Goal: Check status: Check status

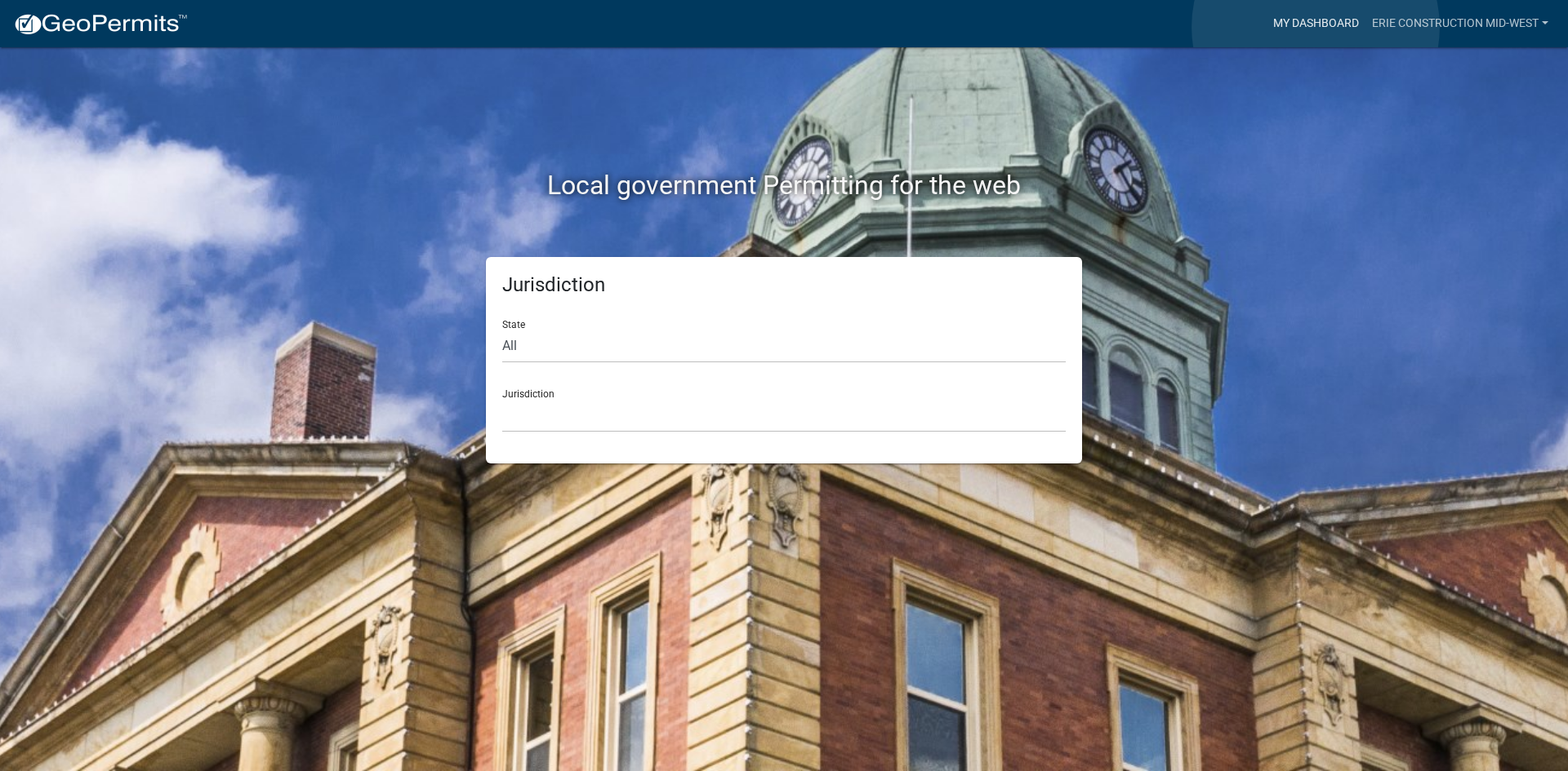
click at [1316, 27] on link "My Dashboard" at bounding box center [1316, 23] width 99 height 31
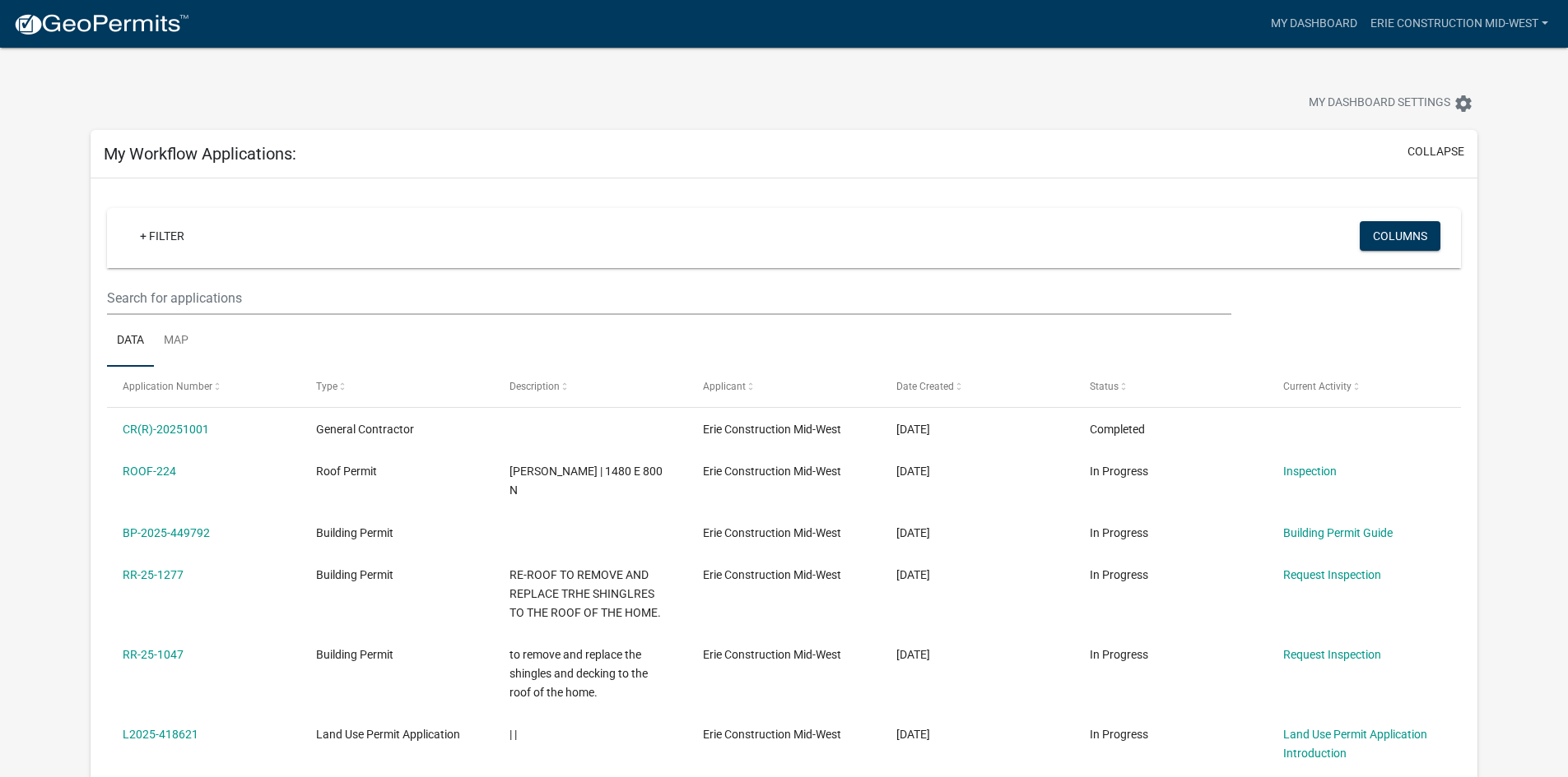
click at [1130, 104] on div "My Dashboard Settings settings" at bounding box center [1195, 105] width 588 height 36
click at [865, 93] on div at bounding box center [490, 105] width 823 height 36
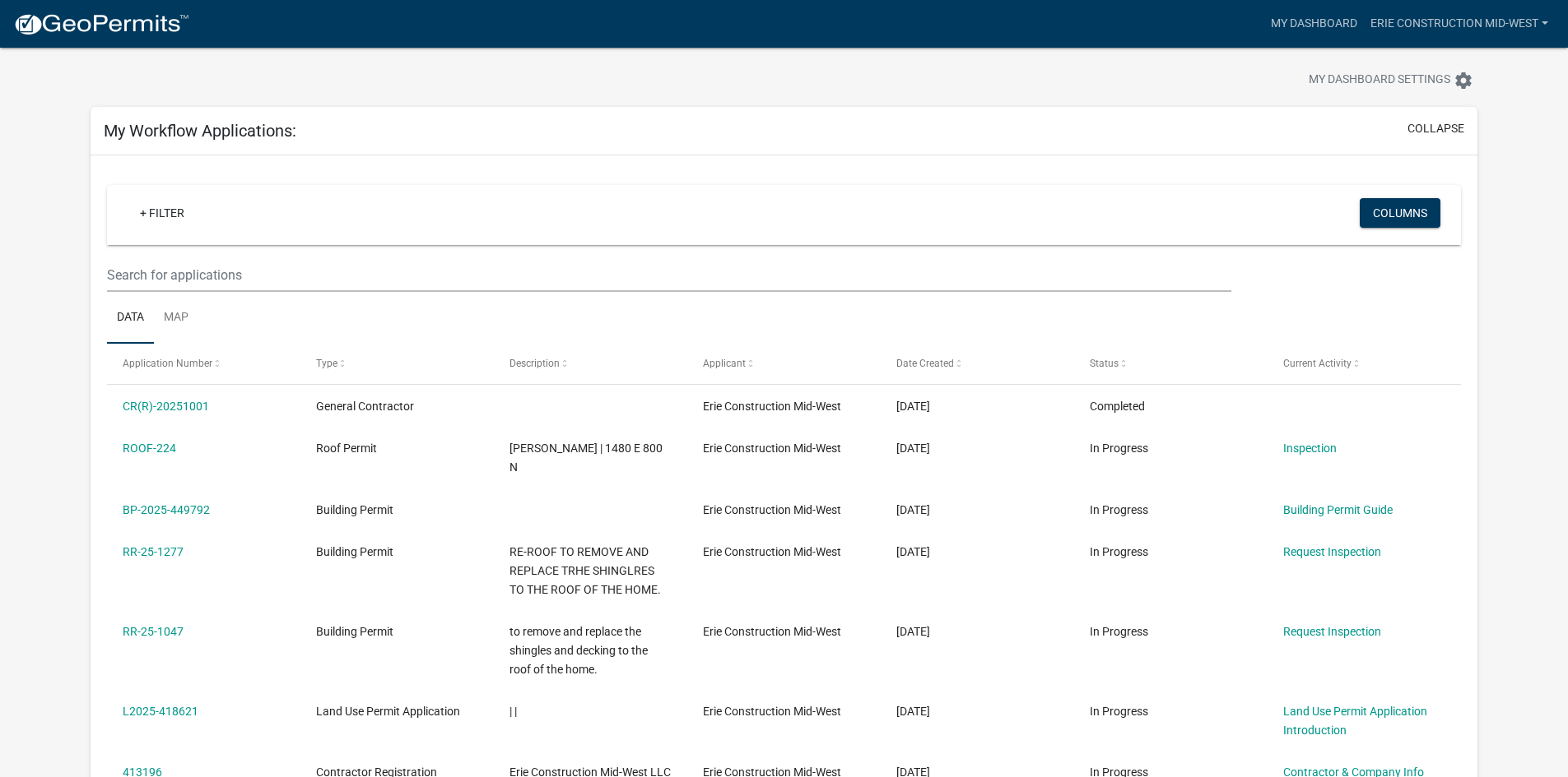
scroll to position [68, 0]
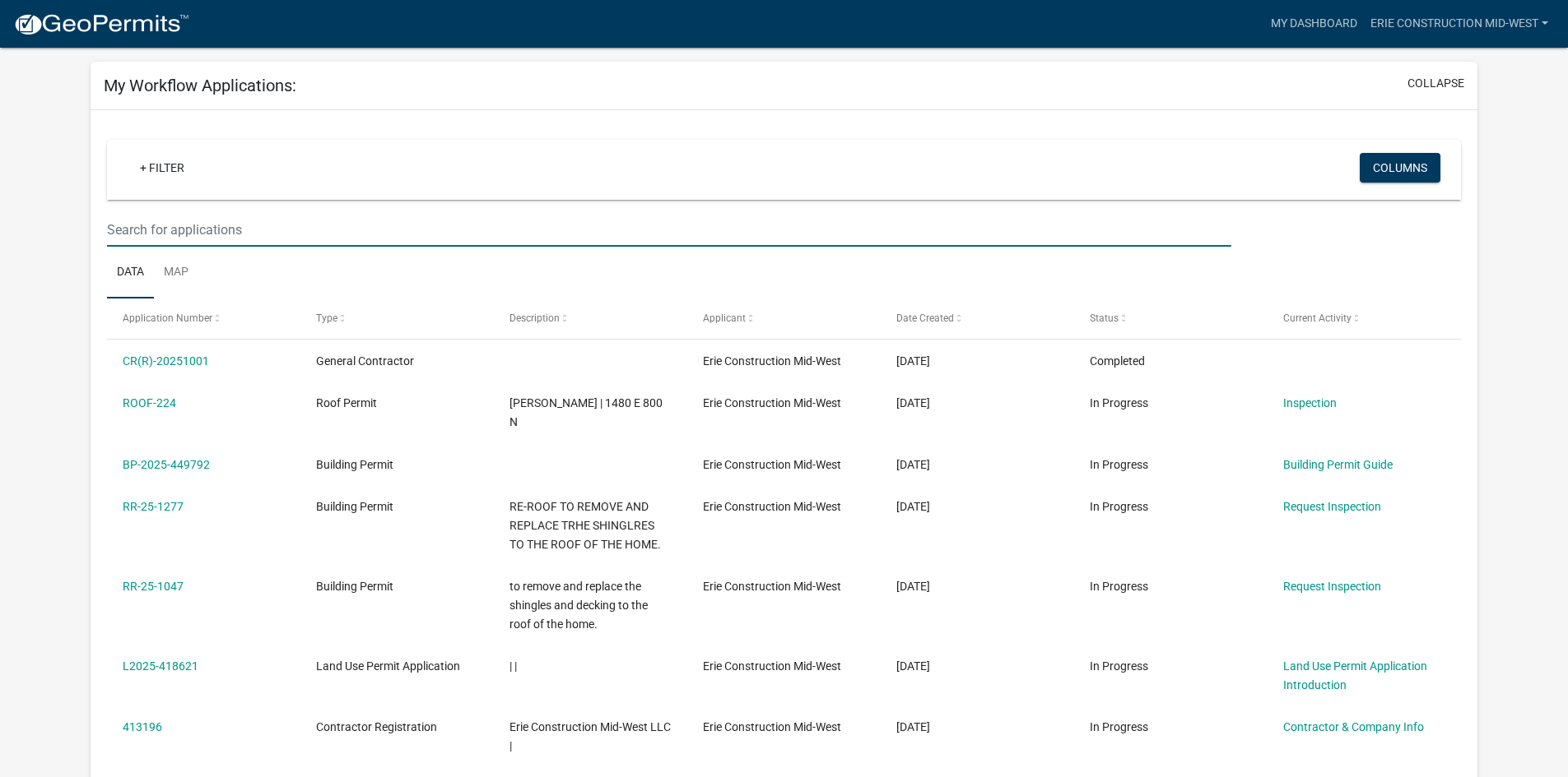
click at [541, 218] on input "text" at bounding box center [669, 230] width 1123 height 34
paste input "CONT-0023"
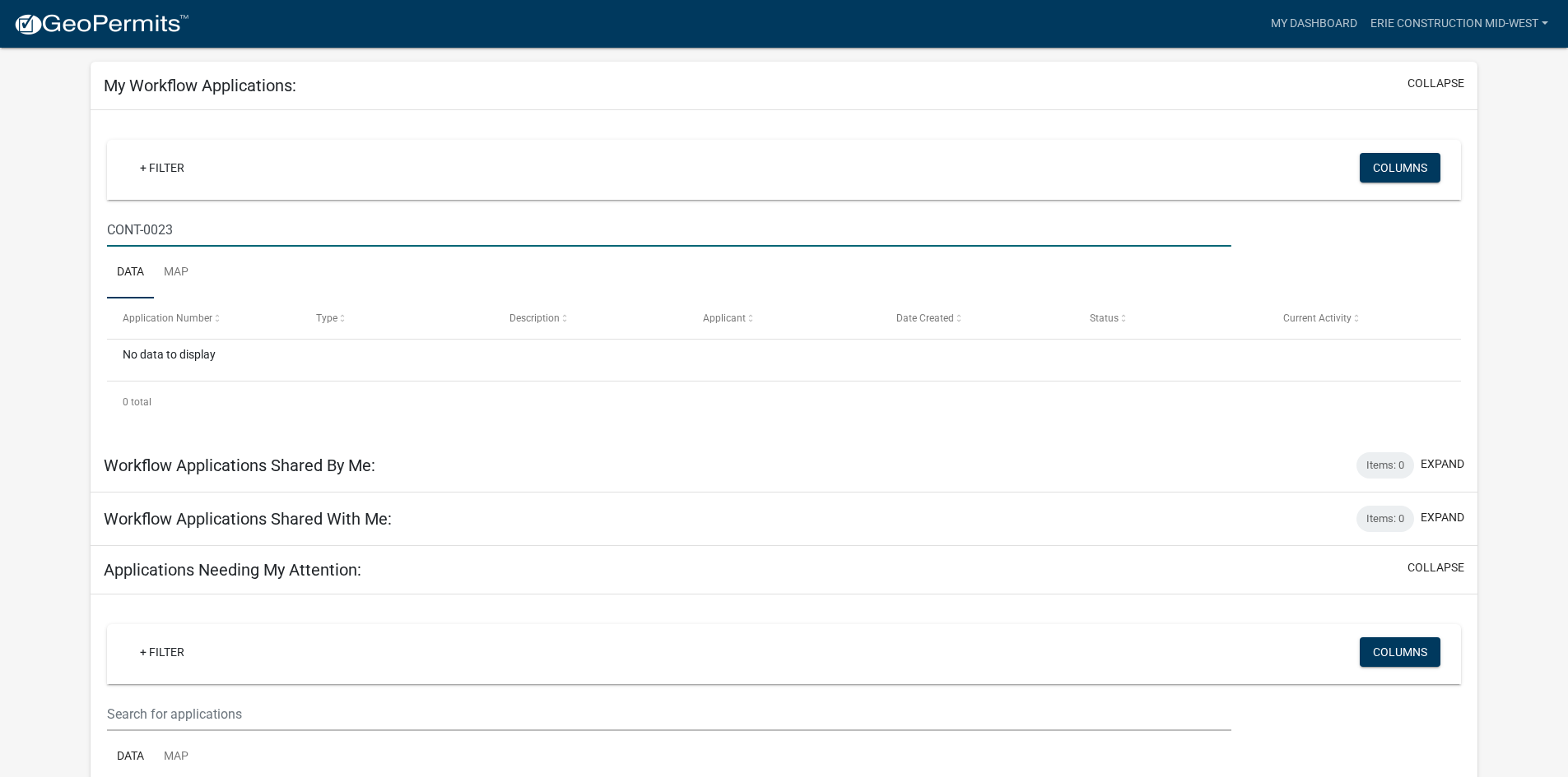
type input "CONT-0023"
click at [738, 178] on div "+ Filter" at bounding box center [560, 170] width 892 height 34
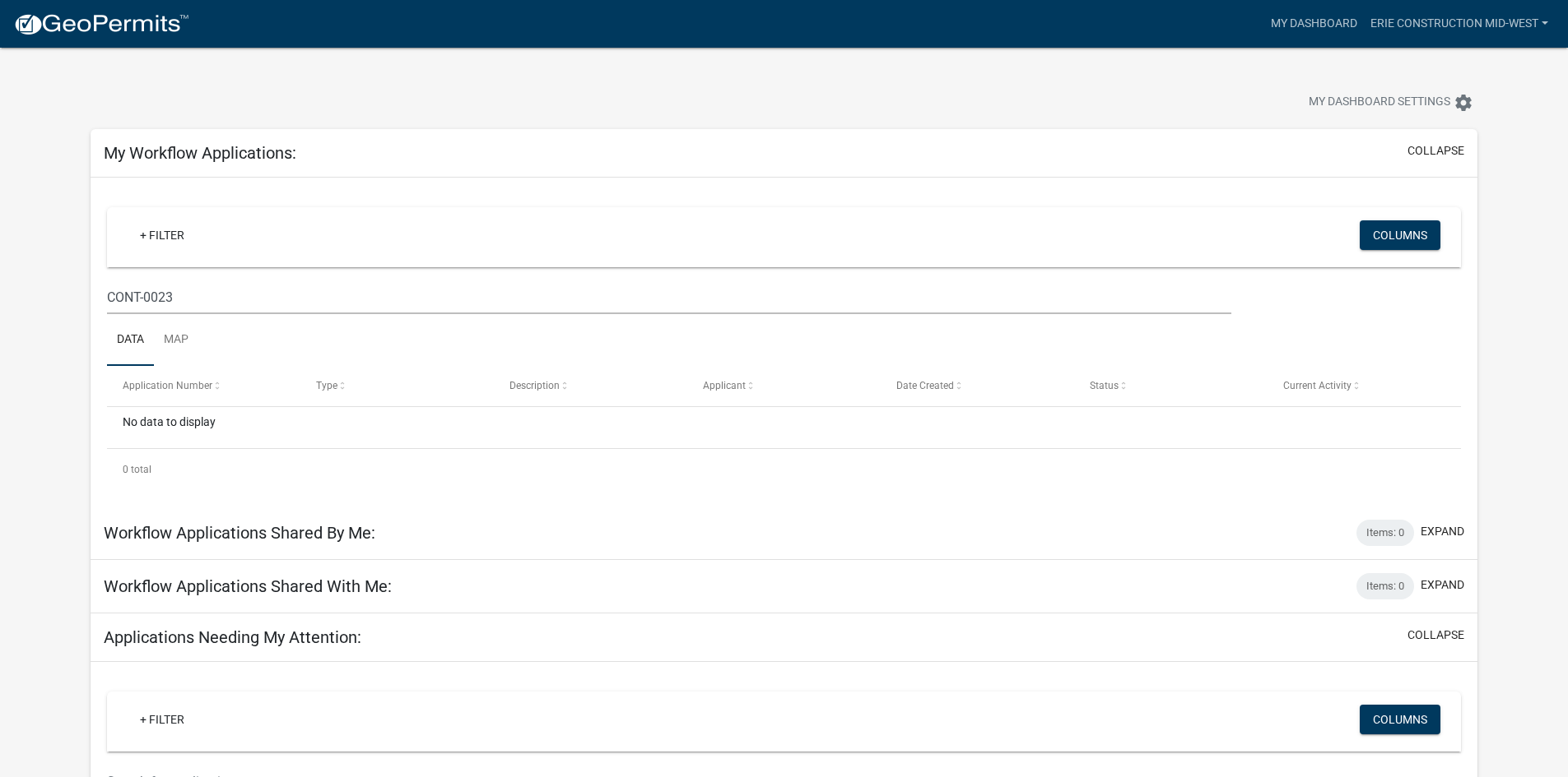
scroll to position [0, 0]
